Goal: Task Accomplishment & Management: Manage account settings

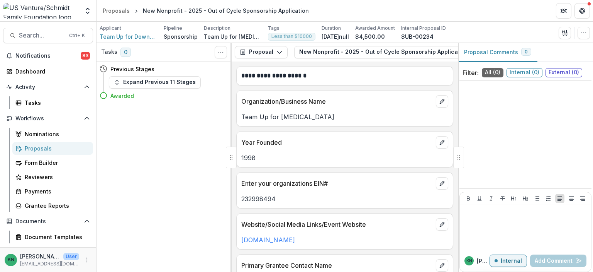
click at [37, 148] on div "Proposals" at bounding box center [56, 148] width 62 height 8
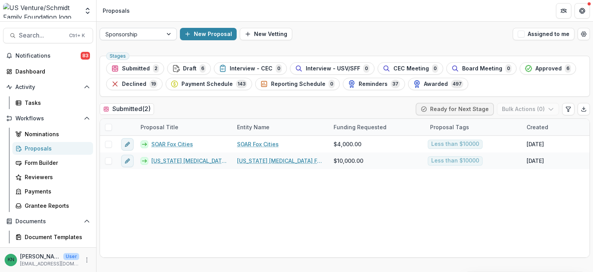
click at [170, 32] on div at bounding box center [170, 34] width 14 height 12
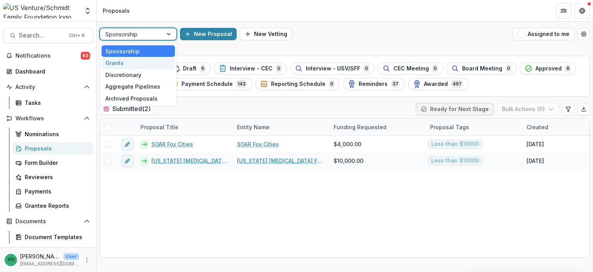
click at [118, 63] on div "Grants" at bounding box center [138, 63] width 73 height 12
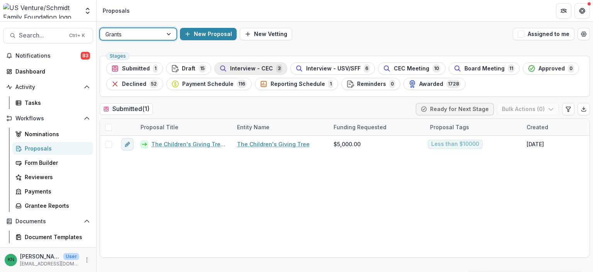
click at [252, 68] on span "Interview - CEC" at bounding box center [251, 68] width 43 height 7
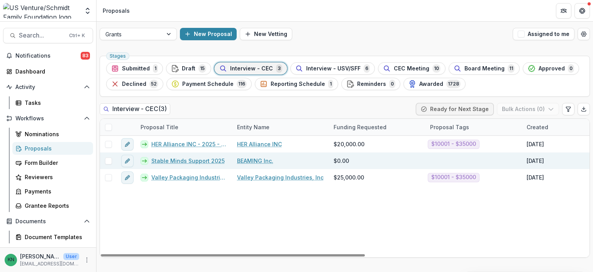
click at [184, 158] on link "Stable Minds Support 2025" at bounding box center [187, 160] width 73 height 8
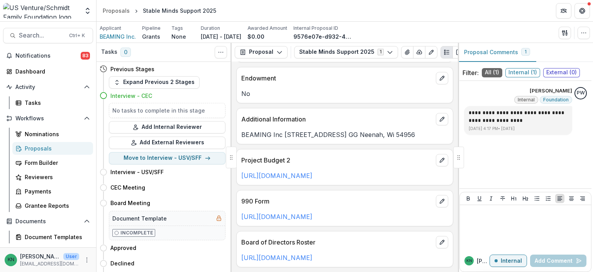
scroll to position [2202, 0]
click at [118, 34] on span "BEAMING Inc." at bounding box center [118, 36] width 36 height 8
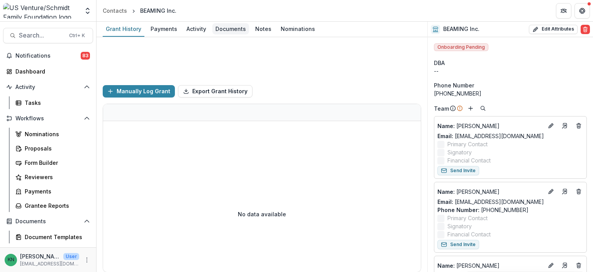
click at [228, 29] on div "Documents" at bounding box center [230, 28] width 37 height 11
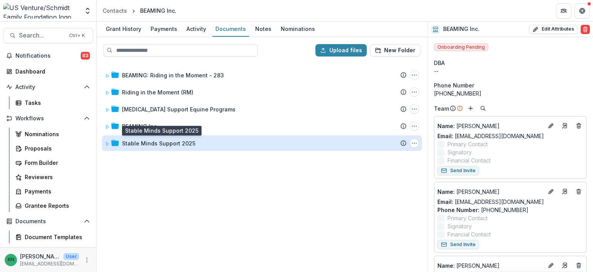
click at [161, 143] on div "Stable Minds Support 2025" at bounding box center [158, 143] width 73 height 8
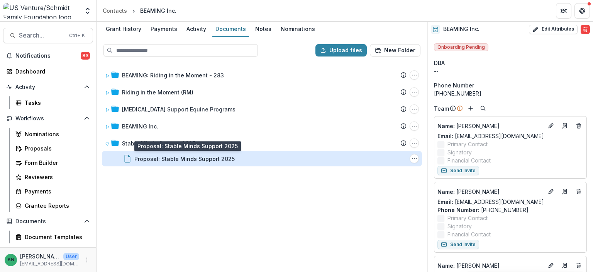
click at [161, 160] on div "Proposal: Stable Minds Support 2025" at bounding box center [184, 159] width 100 height 8
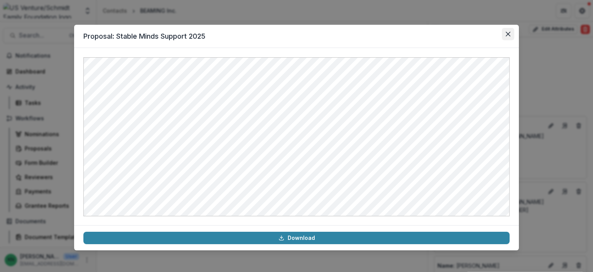
click at [510, 35] on icon "Close" at bounding box center [508, 34] width 5 height 5
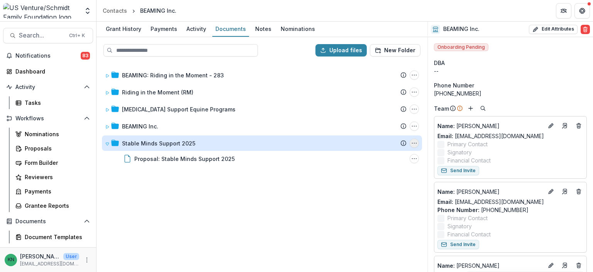
click at [414, 143] on icon "Stable Minds Support 2025 Options" at bounding box center [414, 143] width 6 height 6
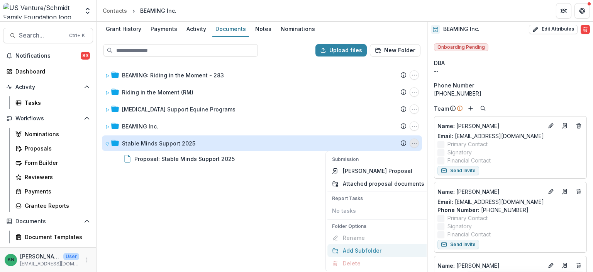
click at [368, 250] on button "Add Subfolder" at bounding box center [379, 250] width 102 height 13
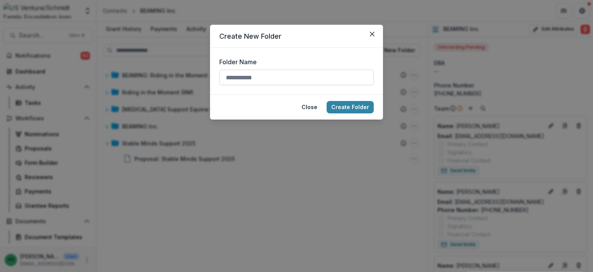
click at [248, 79] on input "Folder Name" at bounding box center [296, 77] width 155 height 15
type input "**********"
click at [354, 108] on button "Create Folder" at bounding box center [350, 107] width 47 height 12
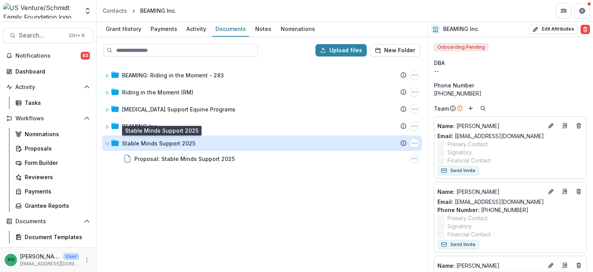
click at [148, 143] on div "Stable Minds Support 2025" at bounding box center [158, 143] width 73 height 8
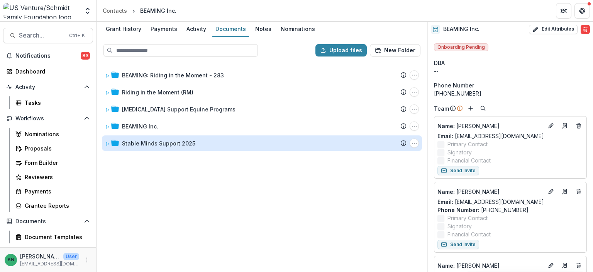
click at [142, 143] on div "Stable Minds Support 2025" at bounding box center [158, 143] width 73 height 8
click at [138, 141] on div "Stable Minds Support 2025" at bounding box center [158, 143] width 73 height 8
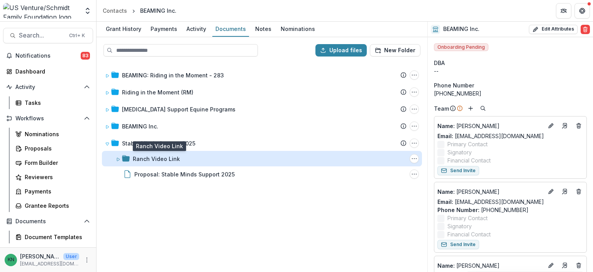
click at [144, 156] on div "Ranch Video Link" at bounding box center [156, 159] width 47 height 8
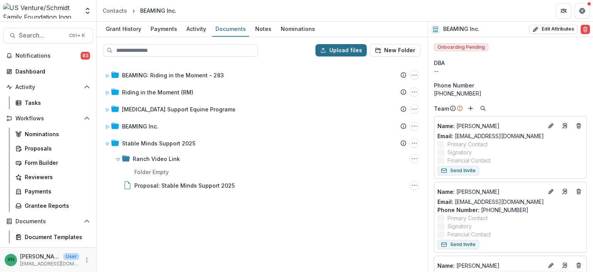
click at [349, 51] on button "Upload files" at bounding box center [341, 50] width 51 height 12
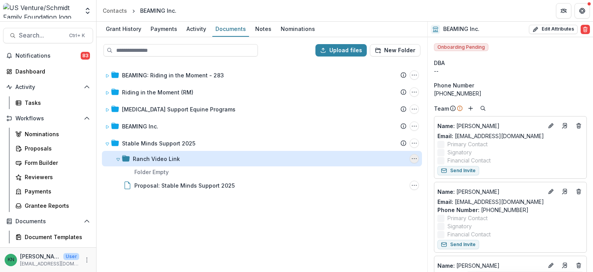
click at [414, 156] on icon "Ranch Video Link Options" at bounding box center [414, 158] width 6 height 6
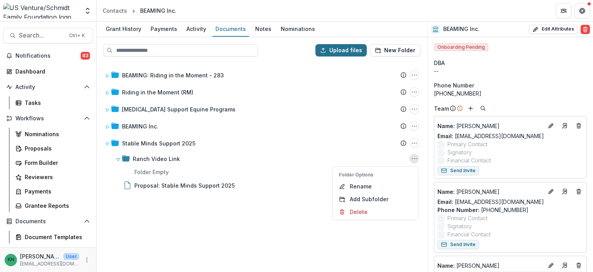
click at [333, 54] on button "Upload files" at bounding box center [341, 50] width 51 height 12
type input "**********"
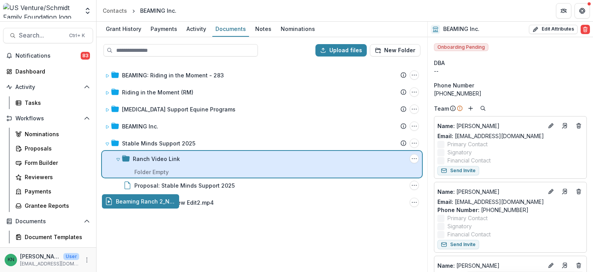
drag, startPoint x: 141, startPoint y: 201, endPoint x: 156, endPoint y: 170, distance: 33.7
click at [156, 170] on div "Upload files New Folder BEAMING: Riding in the Moment - 283 Submission Temelio …" at bounding box center [262, 154] width 331 height 234
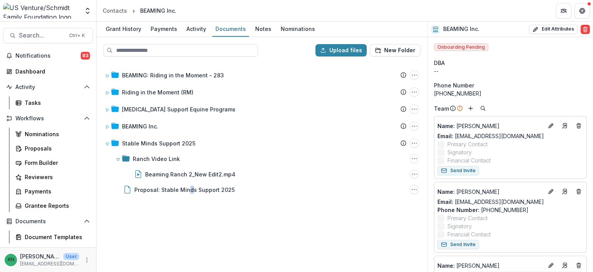
click at [189, 231] on div "BEAMING: Riding in the Moment - 283 Submission Temelio Proposal Attached propos…" at bounding box center [261, 167] width 329 height 208
click at [135, 231] on div "BEAMING: Riding in the Moment - 283 Submission Temelio Proposal Attached propos…" at bounding box center [261, 167] width 329 height 208
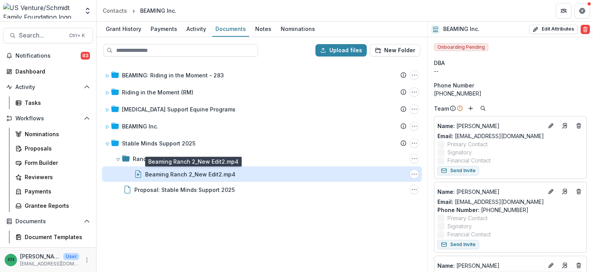
click at [166, 171] on div "Beaming Ranch 2_New Edit2.mp4" at bounding box center [190, 174] width 90 height 8
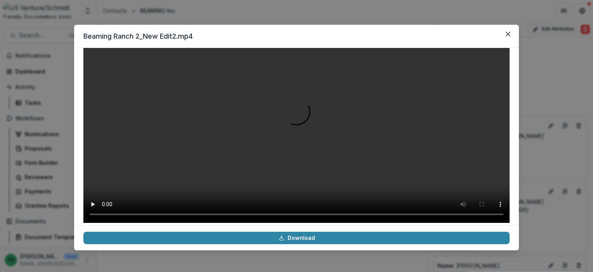
scroll to position [53, 0]
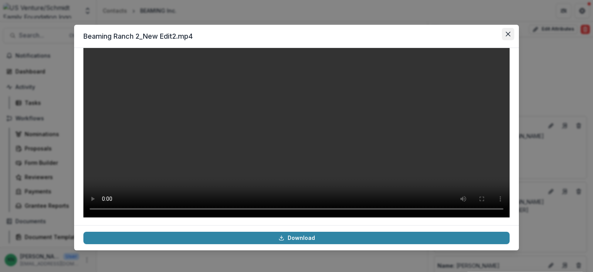
click at [511, 35] on button "Close" at bounding box center [508, 34] width 12 height 12
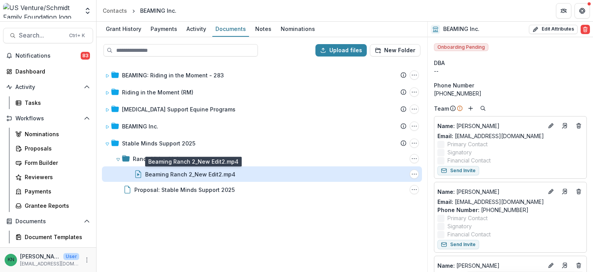
click at [199, 170] on div "Beaming Ranch 2_New Edit2.mp4" at bounding box center [190, 174] width 90 height 8
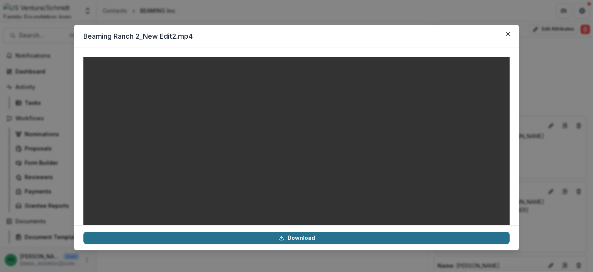
click at [296, 238] on link "Download" at bounding box center [296, 237] width 426 height 12
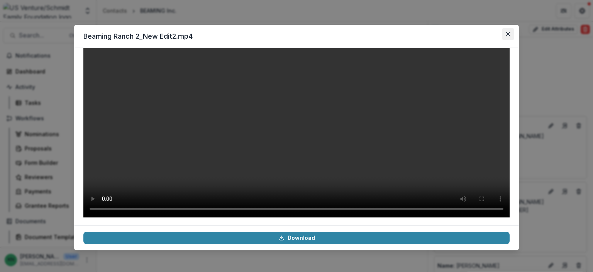
click at [510, 32] on icon "Close" at bounding box center [508, 34] width 5 height 5
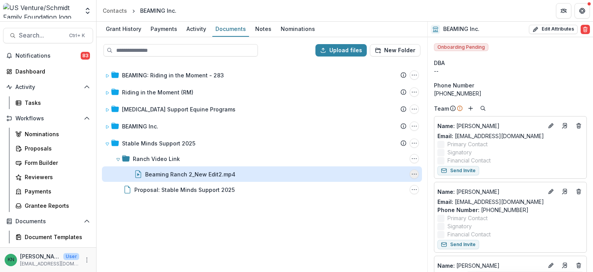
click at [417, 172] on icon "Beaming Ranch 2_New Edit2.mp4 Options" at bounding box center [414, 174] width 6 height 6
click at [360, 200] on button "Download" at bounding box center [376, 201] width 83 height 13
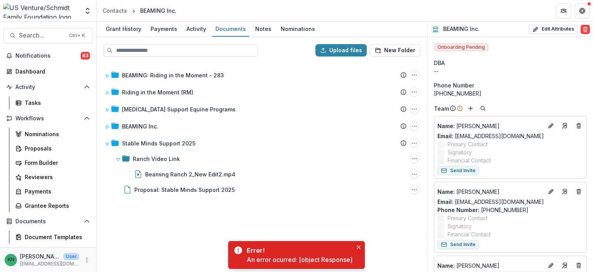
click at [193, 214] on div "BEAMING: Riding in the Moment - 283 Submission Temelio Proposal Attached propos…" at bounding box center [261, 167] width 329 height 208
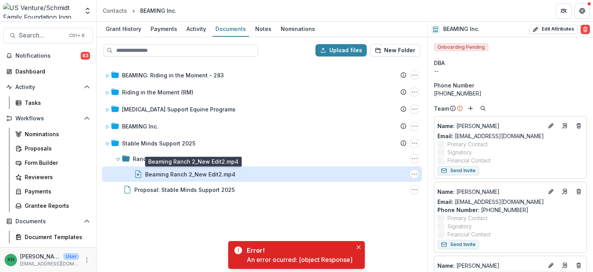
click at [152, 175] on div "Beaming Ranch 2_New Edit2.mp4" at bounding box center [190, 174] width 90 height 8
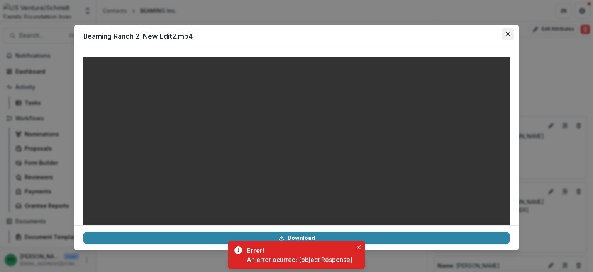
click at [511, 34] on button "Close" at bounding box center [508, 34] width 12 height 12
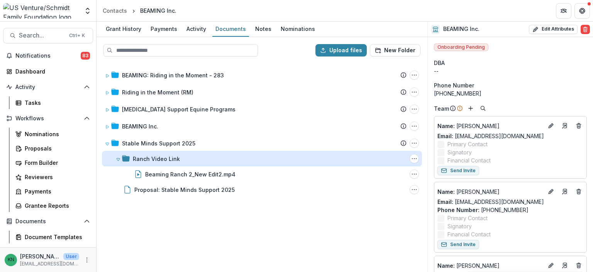
click at [138, 156] on div "Ranch Video Link" at bounding box center [156, 159] width 47 height 8
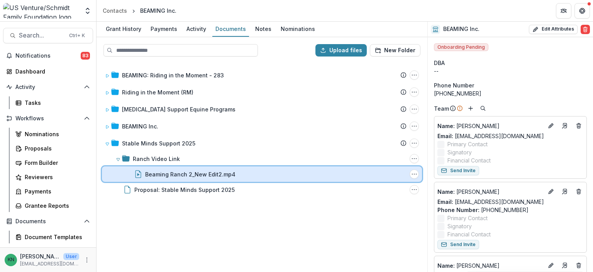
click at [136, 175] on icon at bounding box center [138, 174] width 8 height 8
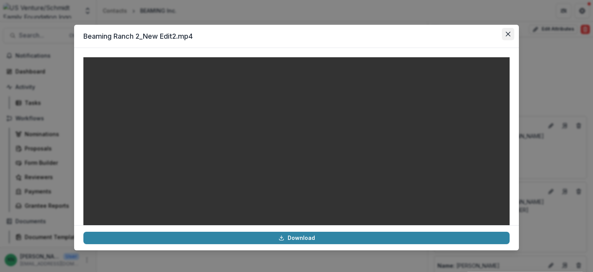
click at [511, 32] on button "Close" at bounding box center [508, 34] width 12 height 12
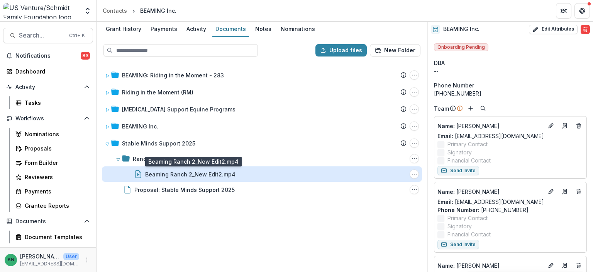
click at [154, 172] on div "Beaming Ranch 2_New Edit2.mp4" at bounding box center [190, 174] width 90 height 8
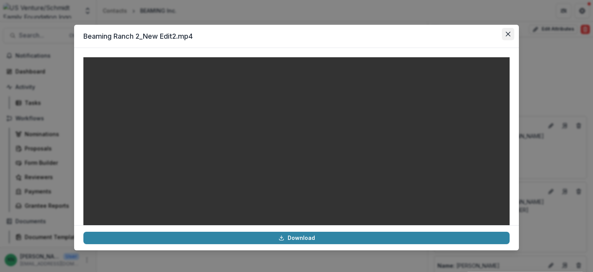
click at [510, 34] on icon "Close" at bounding box center [508, 34] width 5 height 5
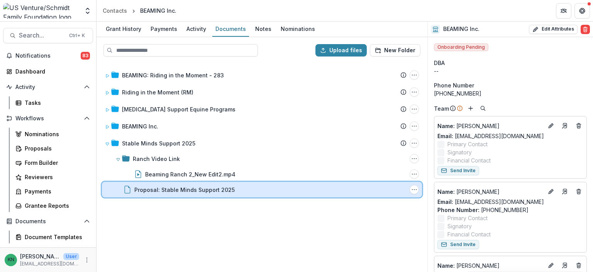
drag, startPoint x: 235, startPoint y: 174, endPoint x: 255, endPoint y: 192, distance: 26.5
click at [255, 192] on div "Proposal: Stable Minds Support 2025" at bounding box center [270, 189] width 272 height 8
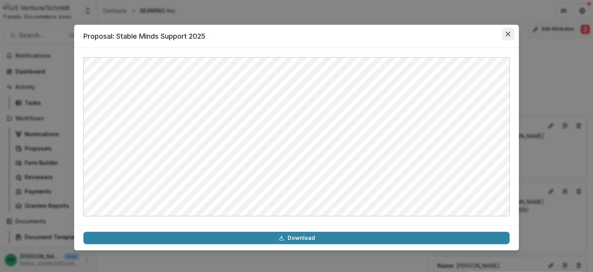
click at [511, 33] on button "Close" at bounding box center [508, 34] width 12 height 12
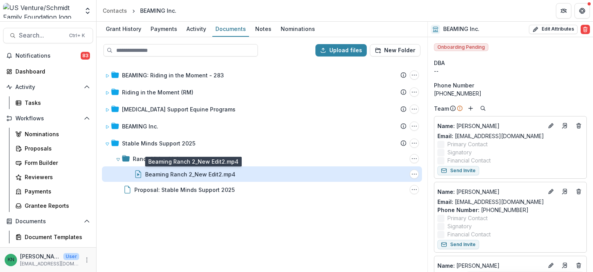
click at [192, 171] on div "Beaming Ranch 2_New Edit2.mp4" at bounding box center [190, 174] width 90 height 8
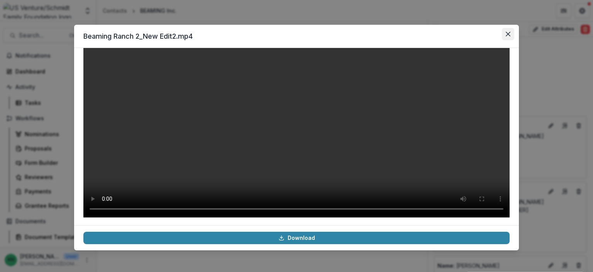
click at [506, 38] on button "Close" at bounding box center [508, 34] width 12 height 12
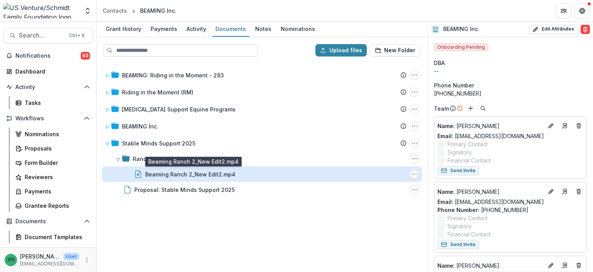
click at [178, 174] on div "Beaming Ranch 2_New Edit2.mp4" at bounding box center [190, 174] width 90 height 8
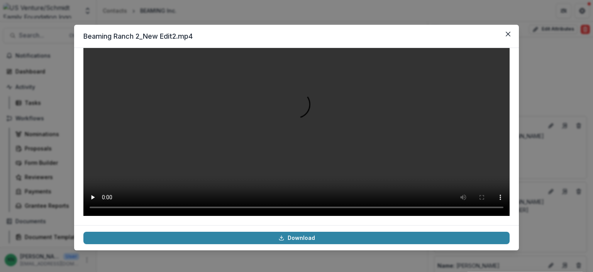
scroll to position [80, 0]
click at [508, 35] on icon "Close" at bounding box center [508, 34] width 5 height 5
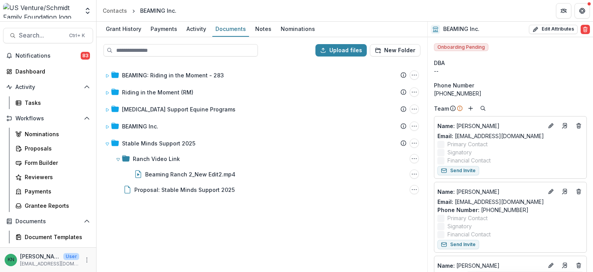
click at [300, 231] on div "BEAMING: Riding in the Moment - 283 Submission Temelio Proposal Attached propos…" at bounding box center [261, 167] width 329 height 208
click at [31, 32] on span "Search..." at bounding box center [42, 35] width 46 height 7
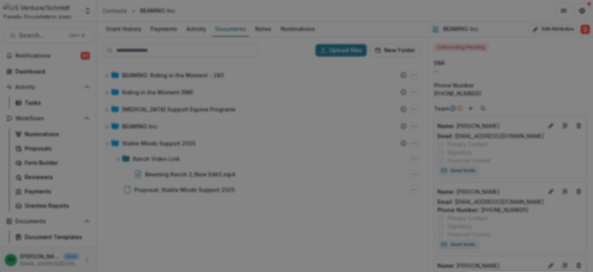
click at [62, 271] on input at bounding box center [31, 276] width 62 height 9
type input "****"
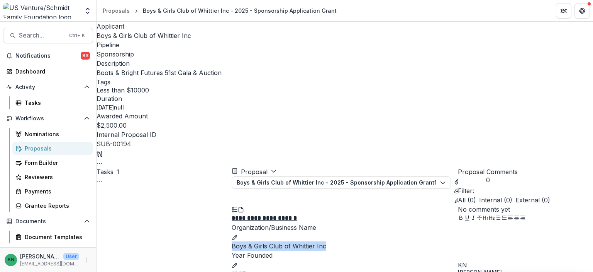
drag, startPoint x: 241, startPoint y: 117, endPoint x: 307, endPoint y: 117, distance: 65.7
click at [346, 241] on p "Boys & Girls Club of Whittier Inc" at bounding box center [345, 245] width 226 height 9
copy p "Boys & Girls Club of Whittier Inc"
drag, startPoint x: 242, startPoint y: 137, endPoint x: 363, endPoint y: 138, distance: 121.3
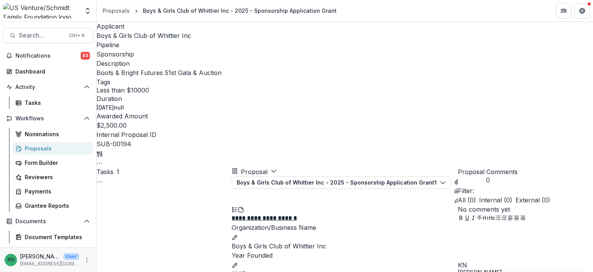
copy p "Boots & Bright Futures 51st Gala & Auction"
drag, startPoint x: 248, startPoint y: 75, endPoint x: 254, endPoint y: 78, distance: 6.7
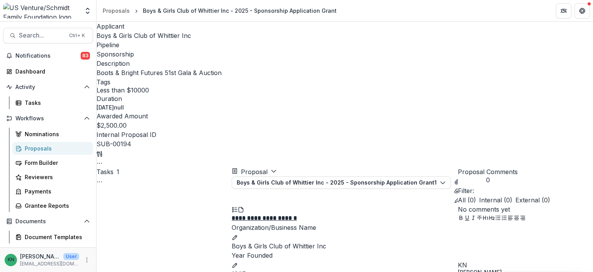
drag, startPoint x: 252, startPoint y: 77, endPoint x: 292, endPoint y: 78, distance: 40.6
copy td "Osvaldo Jaime"
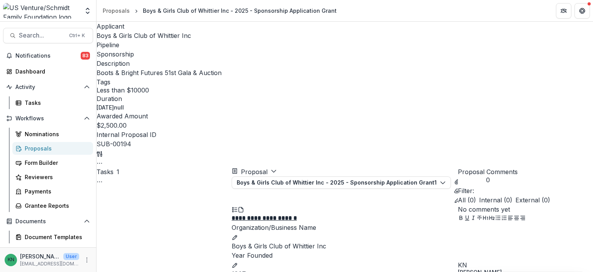
click at [32, 148] on div "Proposals" at bounding box center [56, 148] width 62 height 8
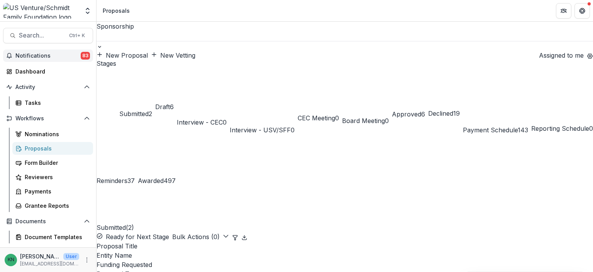
click at [46, 57] on span "Notifications" at bounding box center [47, 56] width 65 height 7
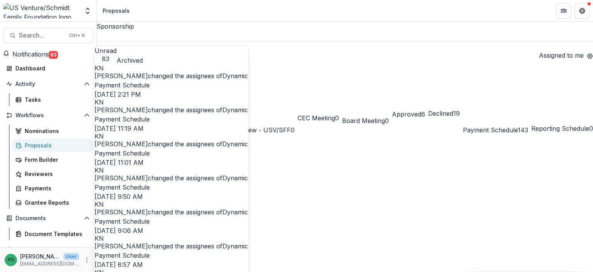
click at [28, 57] on span "Notifications" at bounding box center [30, 54] width 36 height 8
